Goal: Register for event/course

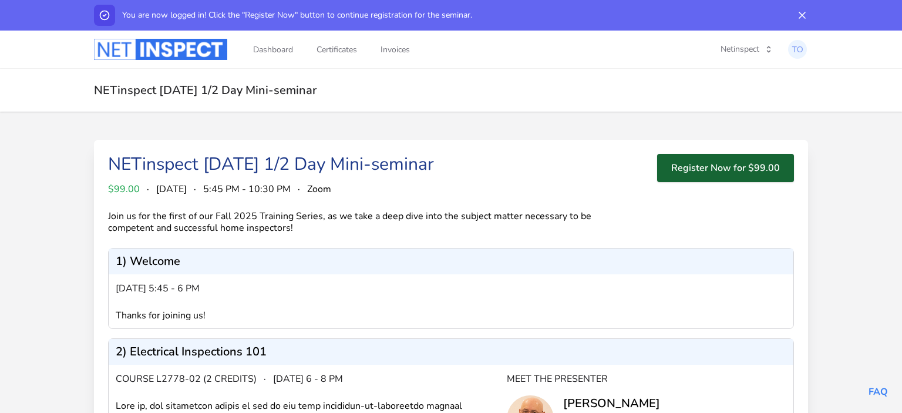
click at [711, 174] on button "Register Now for $99.00" at bounding box center [725, 168] width 137 height 28
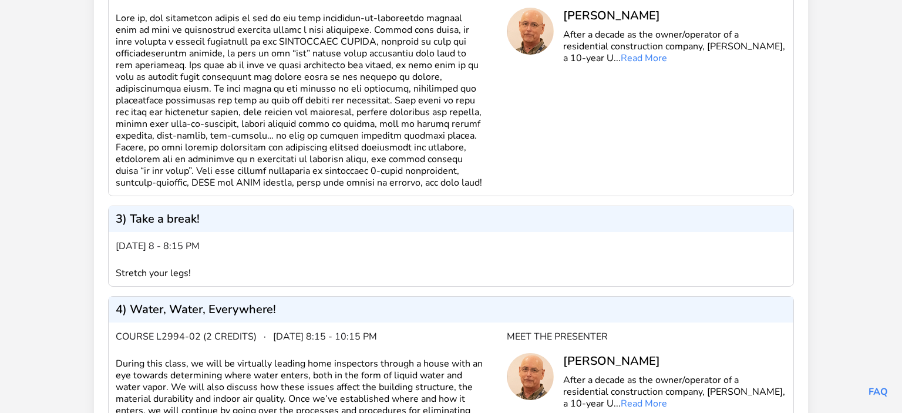
scroll to position [380, 0]
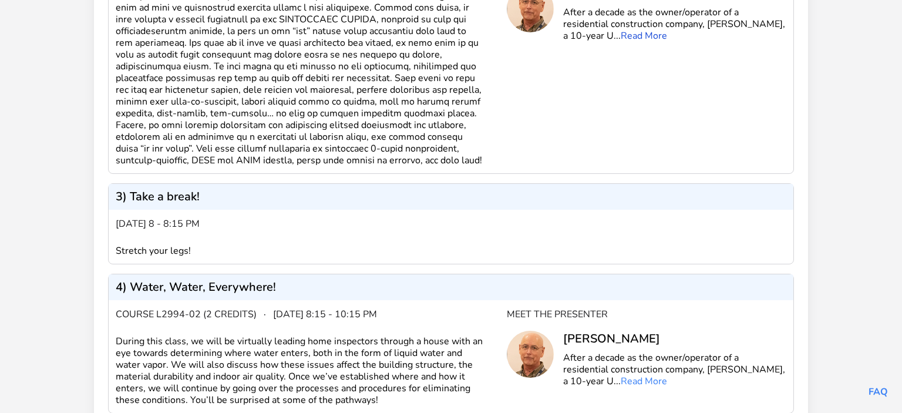
click at [621, 35] on link "Read More" at bounding box center [644, 35] width 46 height 13
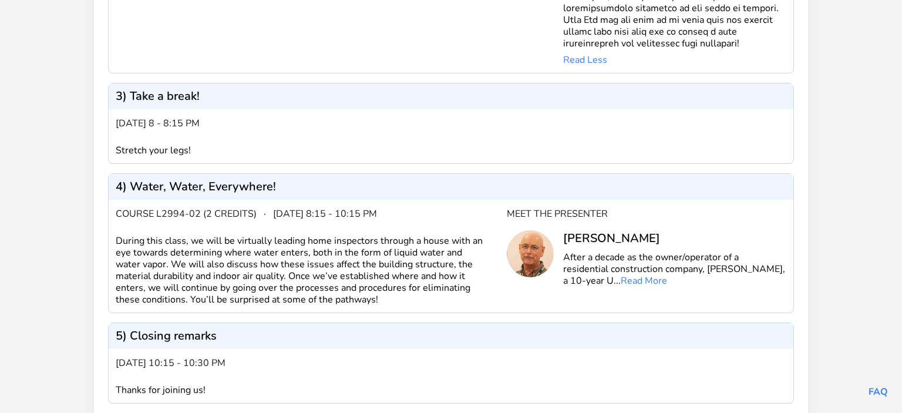
scroll to position [0, 0]
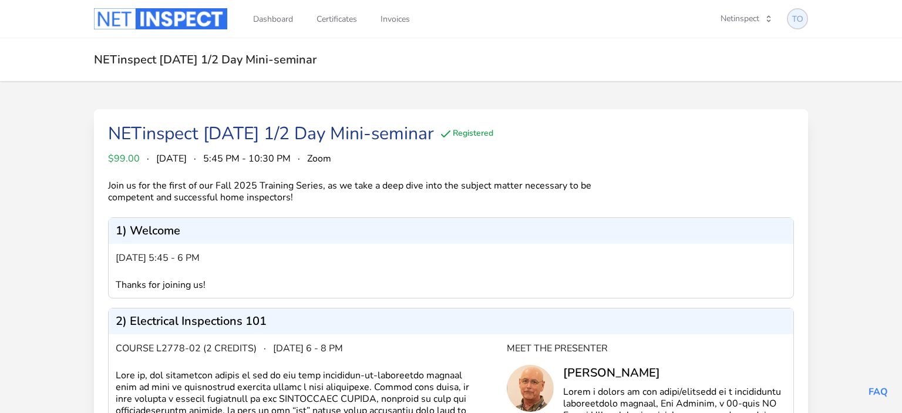
click at [800, 22] on img at bounding box center [797, 18] width 19 height 19
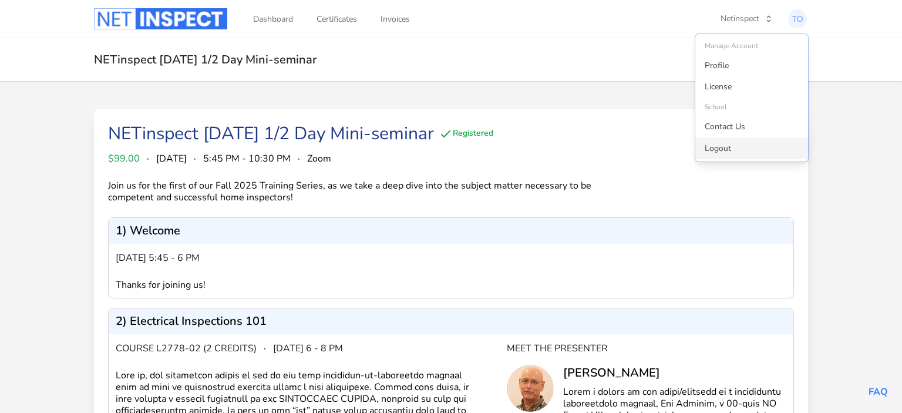
click at [732, 150] on link "Logout" at bounding box center [752, 148] width 113 height 21
